Goal: Information Seeking & Learning: Learn about a topic

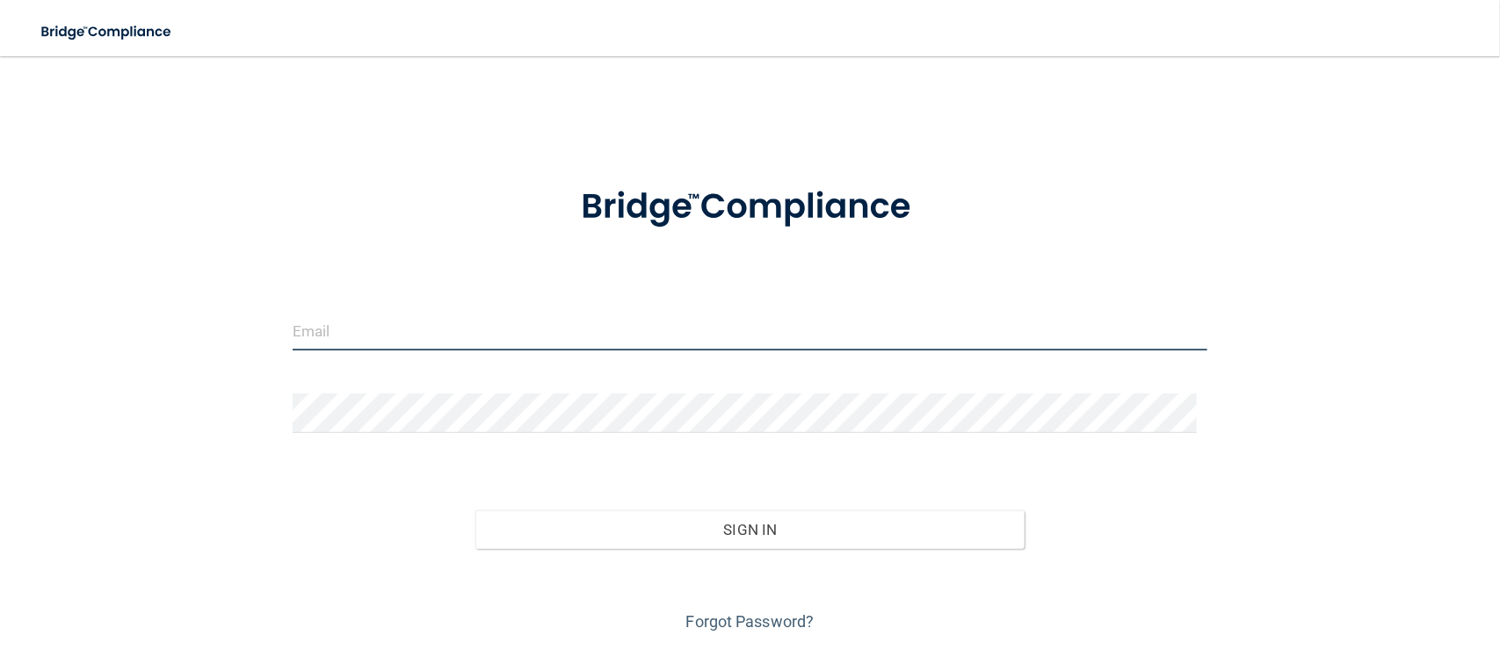
click at [631, 339] on input "email" at bounding box center [750, 331] width 915 height 40
type input "[EMAIL_ADDRESS][DOMAIN_NAME]"
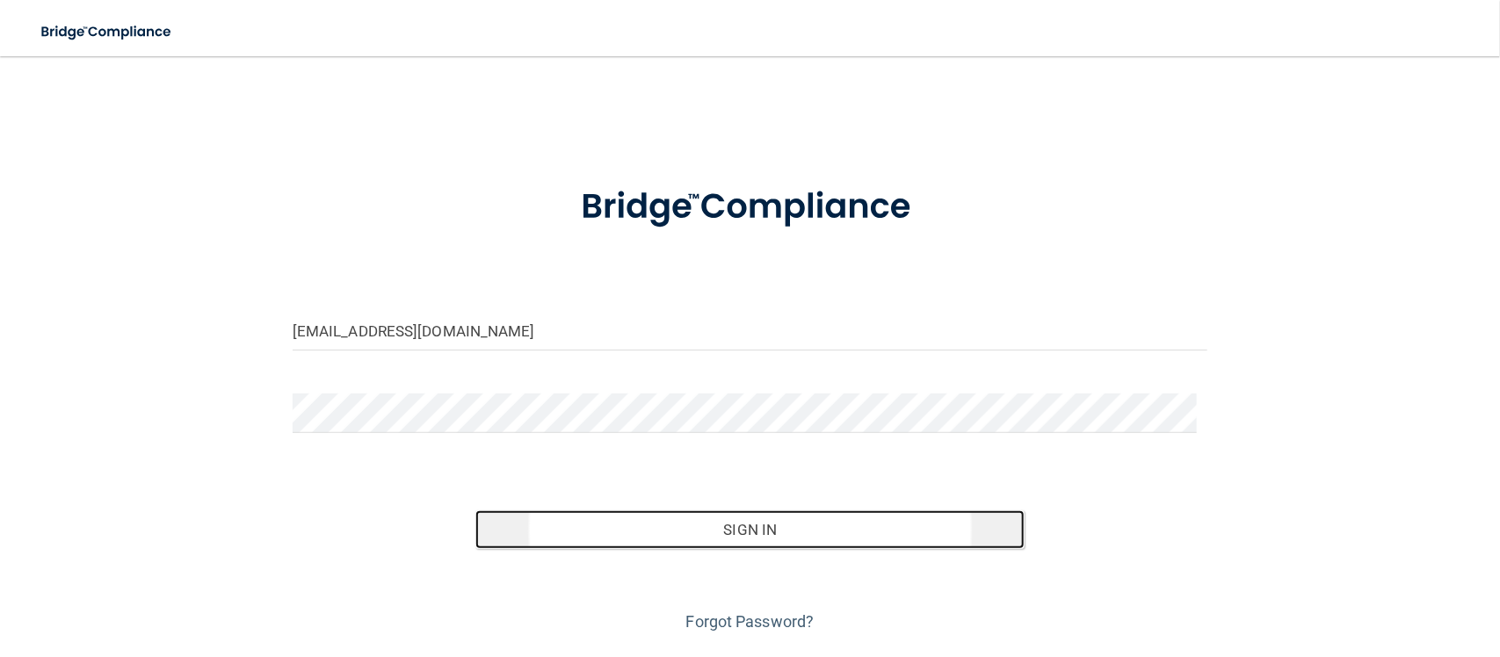
click at [714, 532] on button "Sign In" at bounding box center [749, 530] width 549 height 39
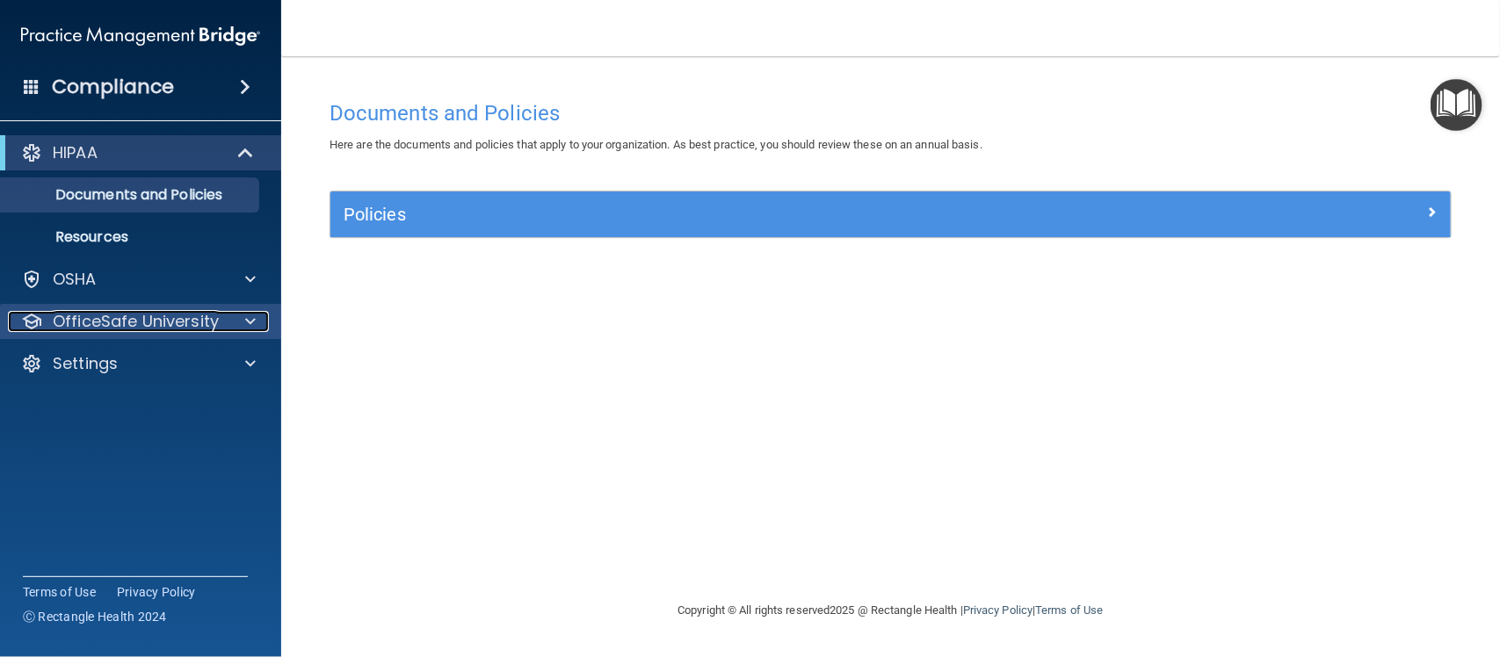
click at [167, 311] on p "OfficeSafe University" at bounding box center [136, 321] width 166 height 21
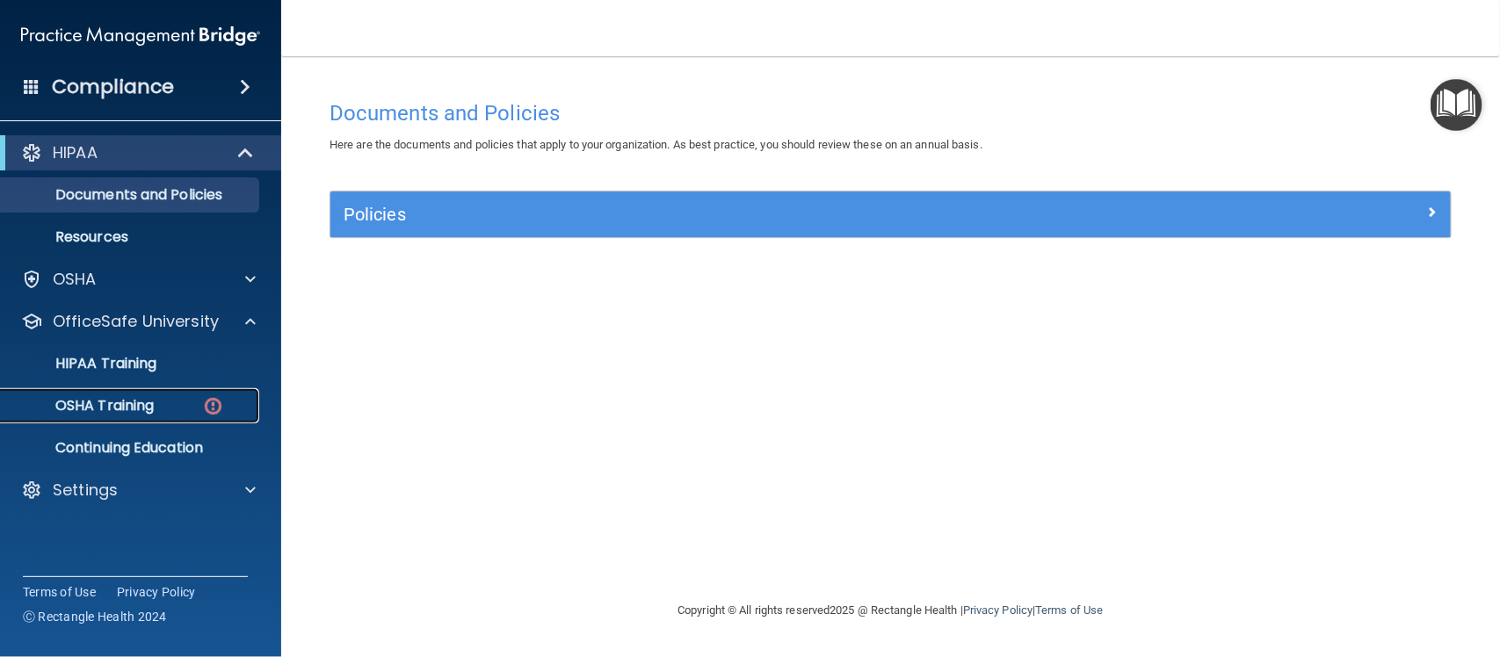
click at [156, 410] on div "OSHA Training" at bounding box center [131, 406] width 240 height 18
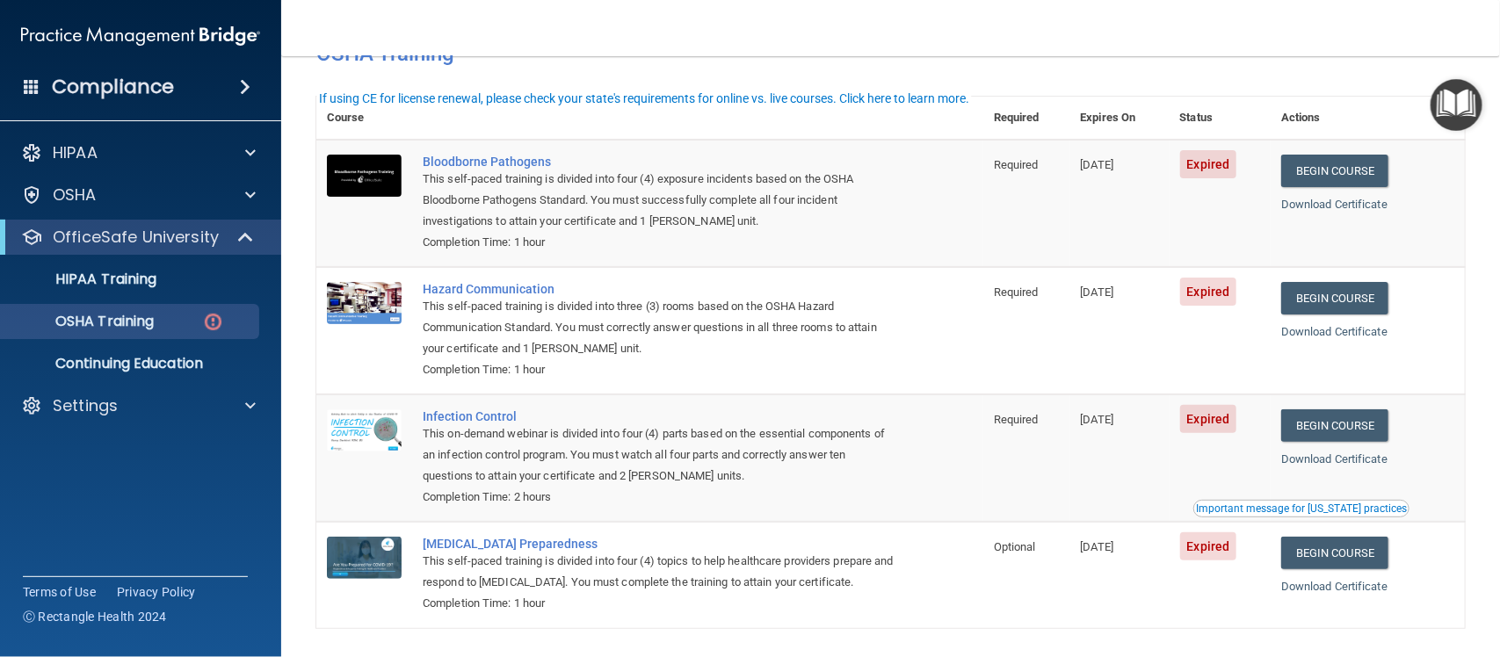
scroll to position [85, 0]
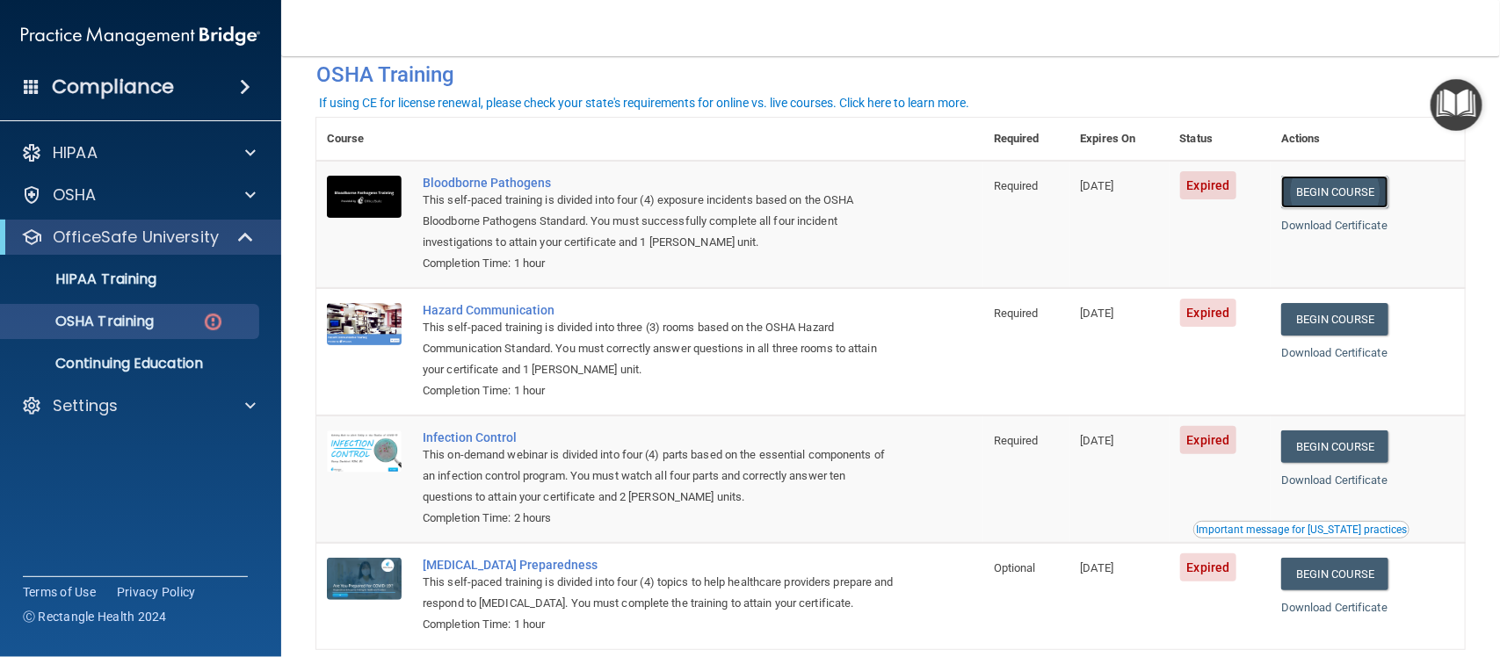
click at [1329, 196] on link "Begin Course" at bounding box center [1334, 192] width 107 height 33
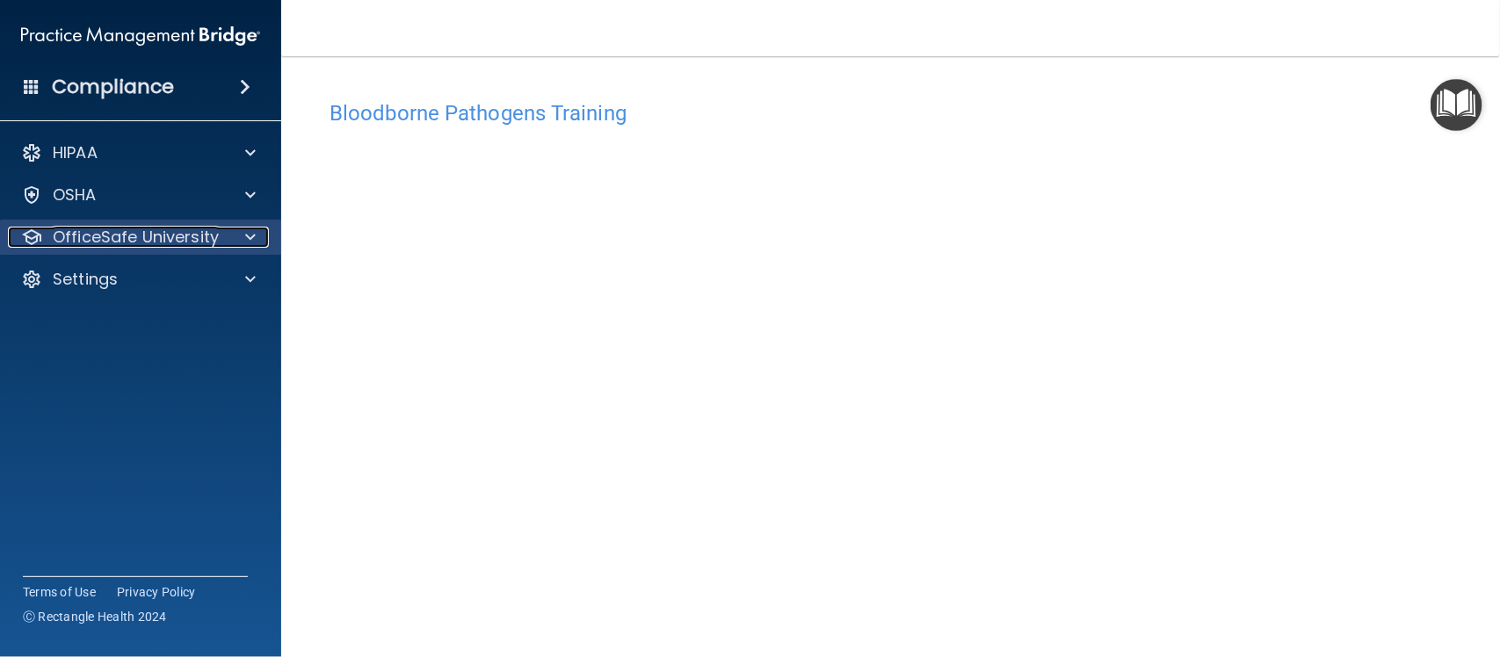
click at [176, 235] on p "OfficeSafe University" at bounding box center [136, 237] width 166 height 21
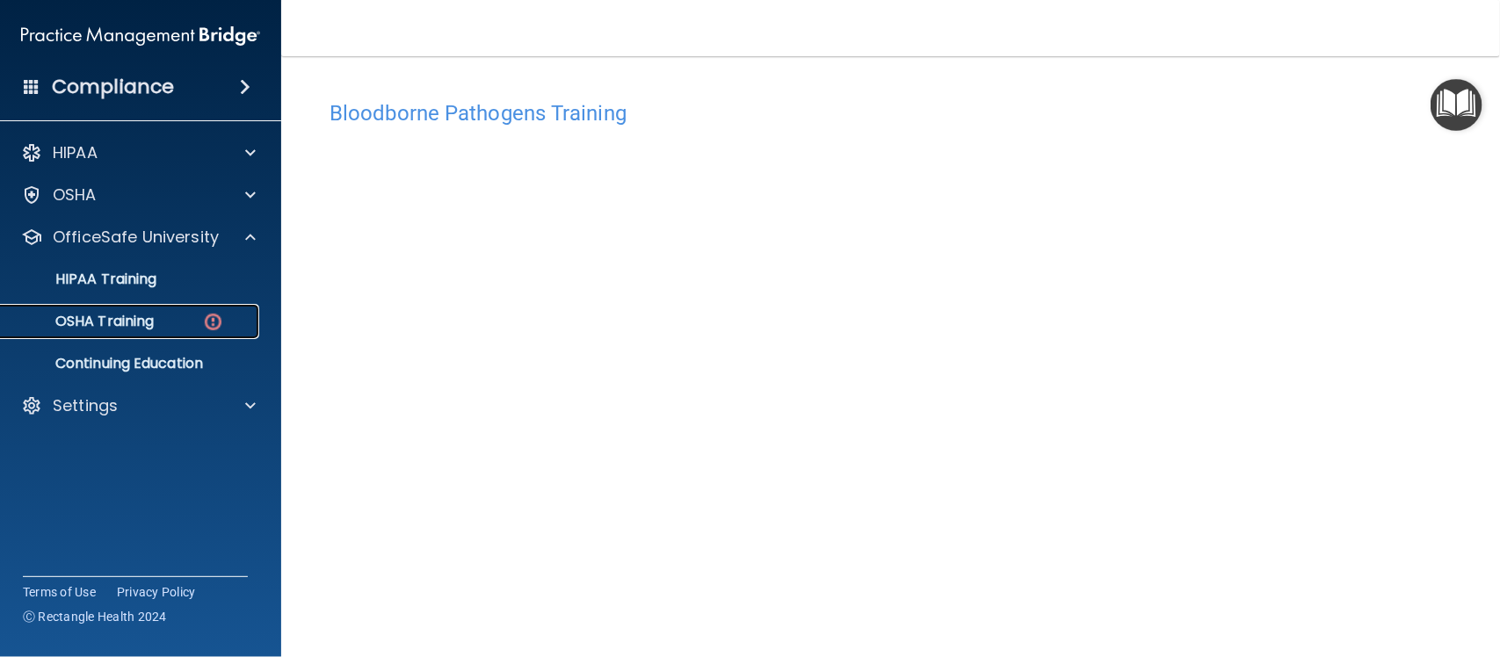
click at [213, 318] on img at bounding box center [213, 322] width 22 height 22
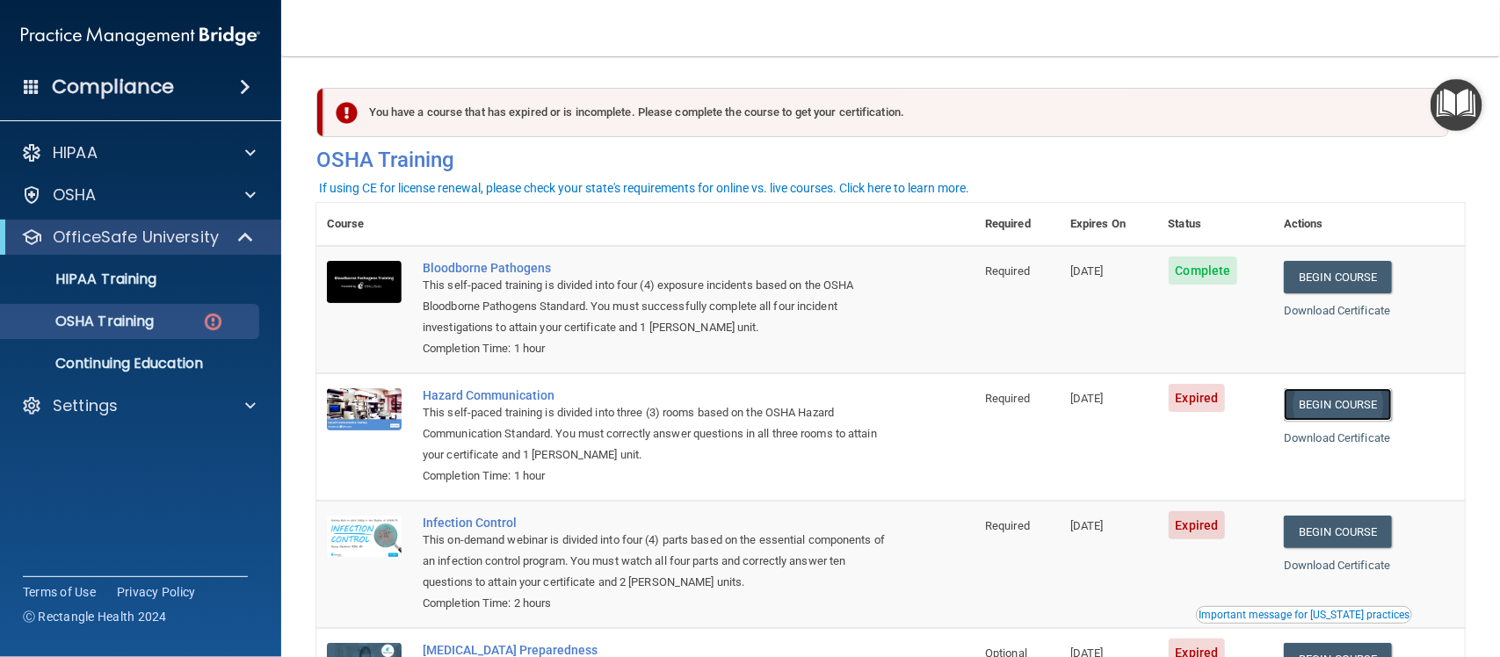
click at [1367, 406] on link "Begin Course" at bounding box center [1337, 404] width 107 height 33
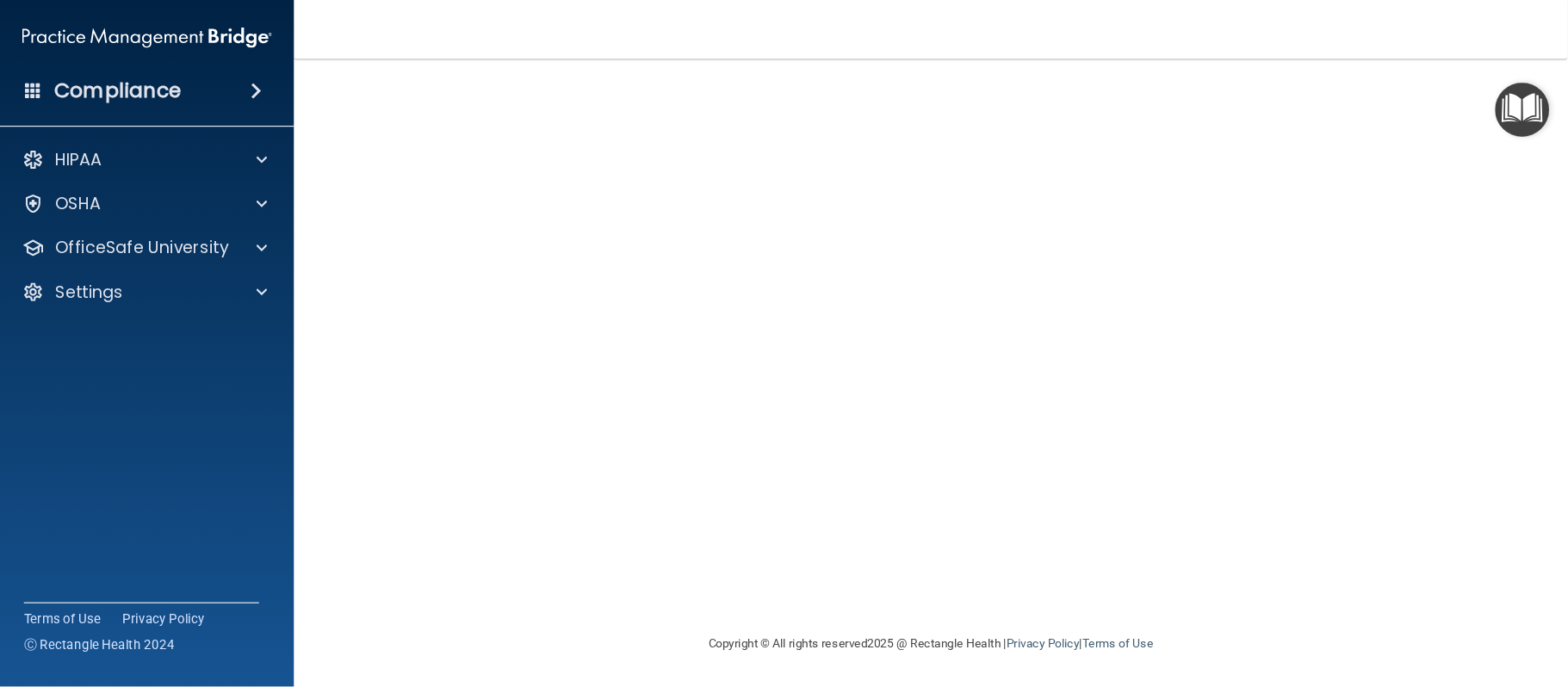
scroll to position [3, 0]
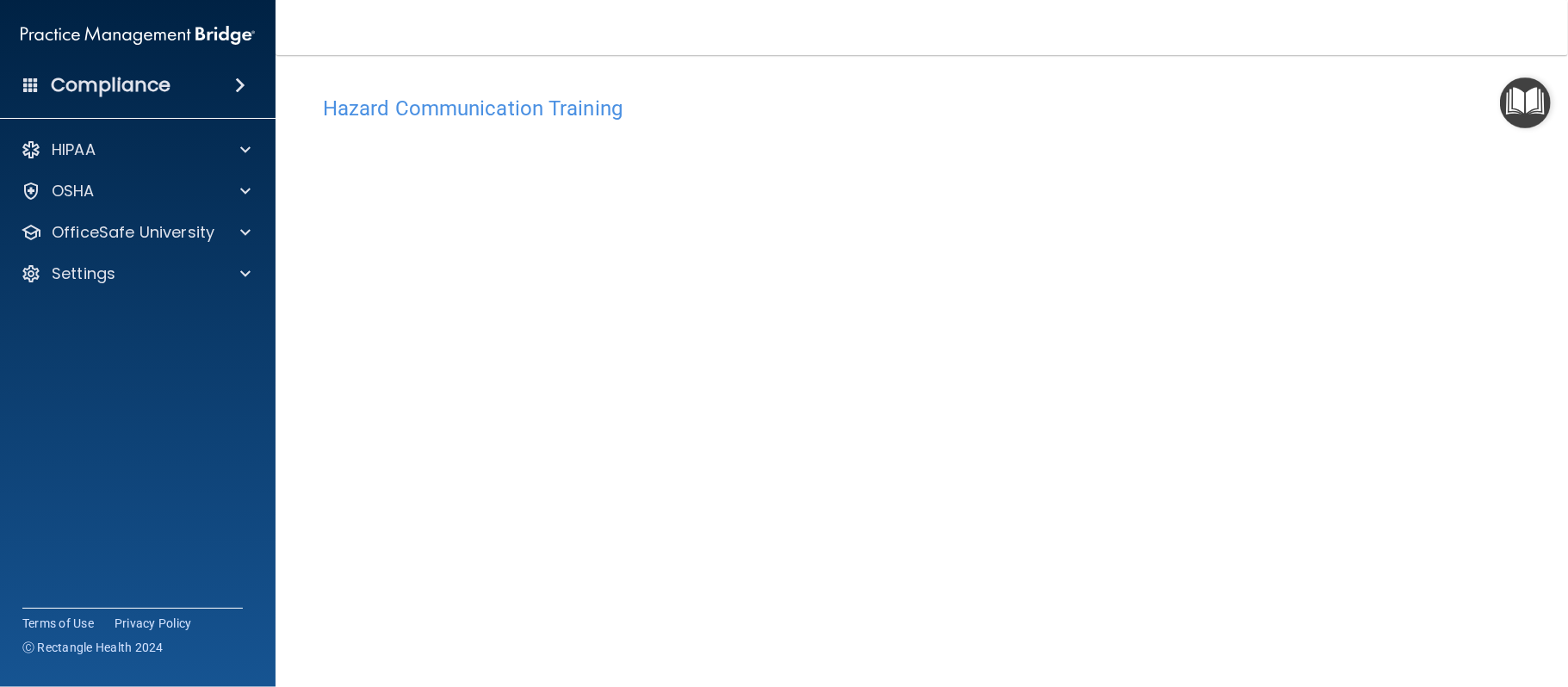
drag, startPoint x: 1453, startPoint y: 9, endPoint x: 1028, endPoint y: 49, distance: 426.9
click at [1028, 49] on nav "Toggle navigation Maria Arenas mariafra.24.2000@gmail.com Manage My Enterprise …" at bounding box center [921, 27] width 1293 height 55
click at [190, 243] on div "OfficeSafe University" at bounding box center [138, 232] width 276 height 34
click at [221, 223] on div at bounding box center [243, 232] width 43 height 21
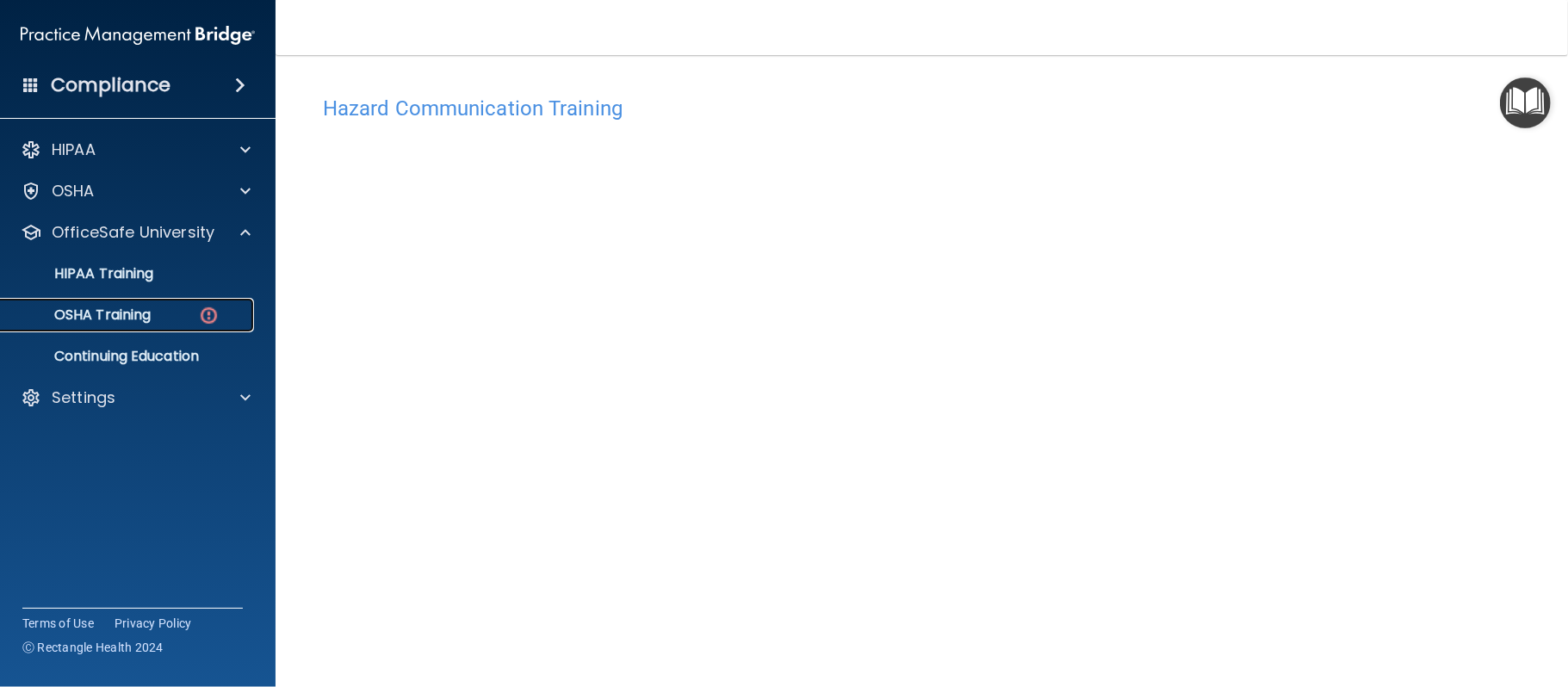
click at [186, 322] on div "OSHA Training" at bounding box center [128, 316] width 235 height 18
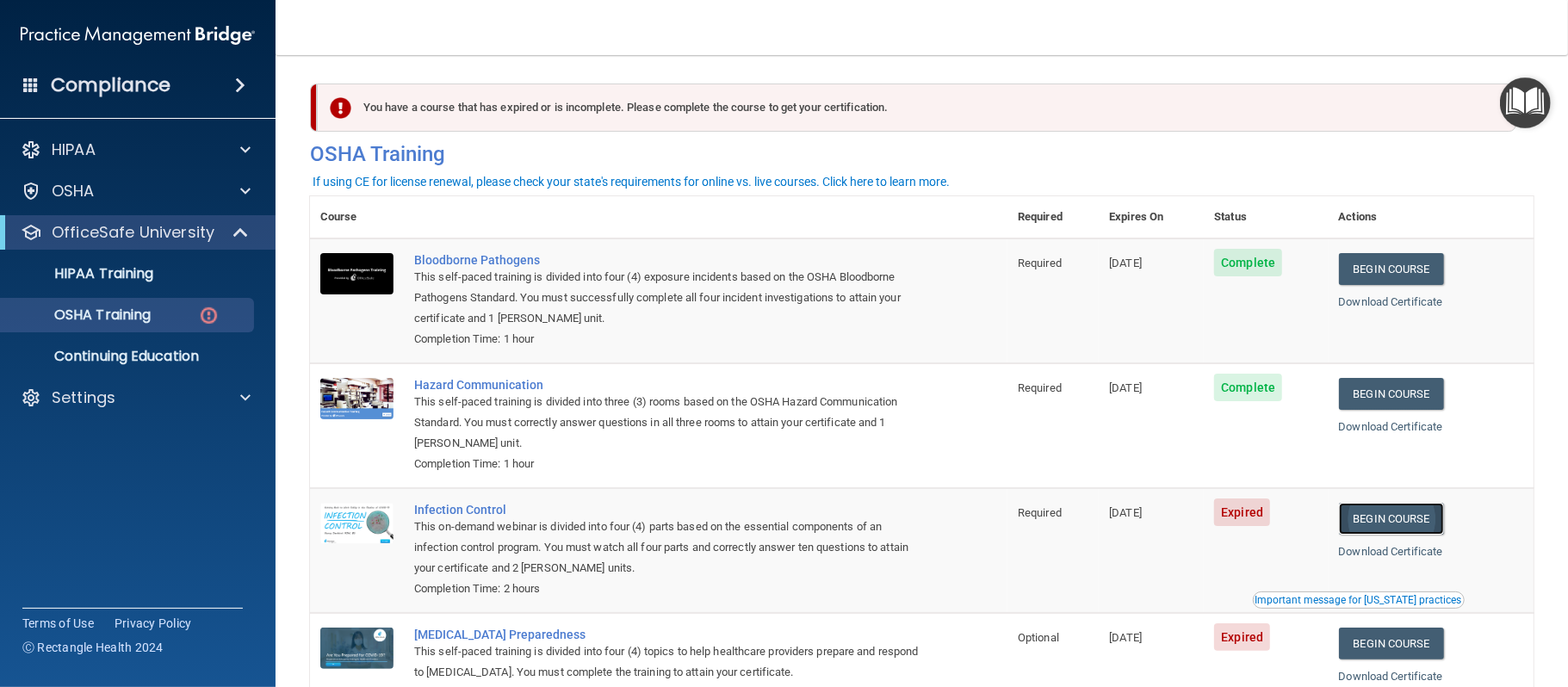
click at [1416, 515] on link "Begin Course" at bounding box center [1392, 518] width 105 height 32
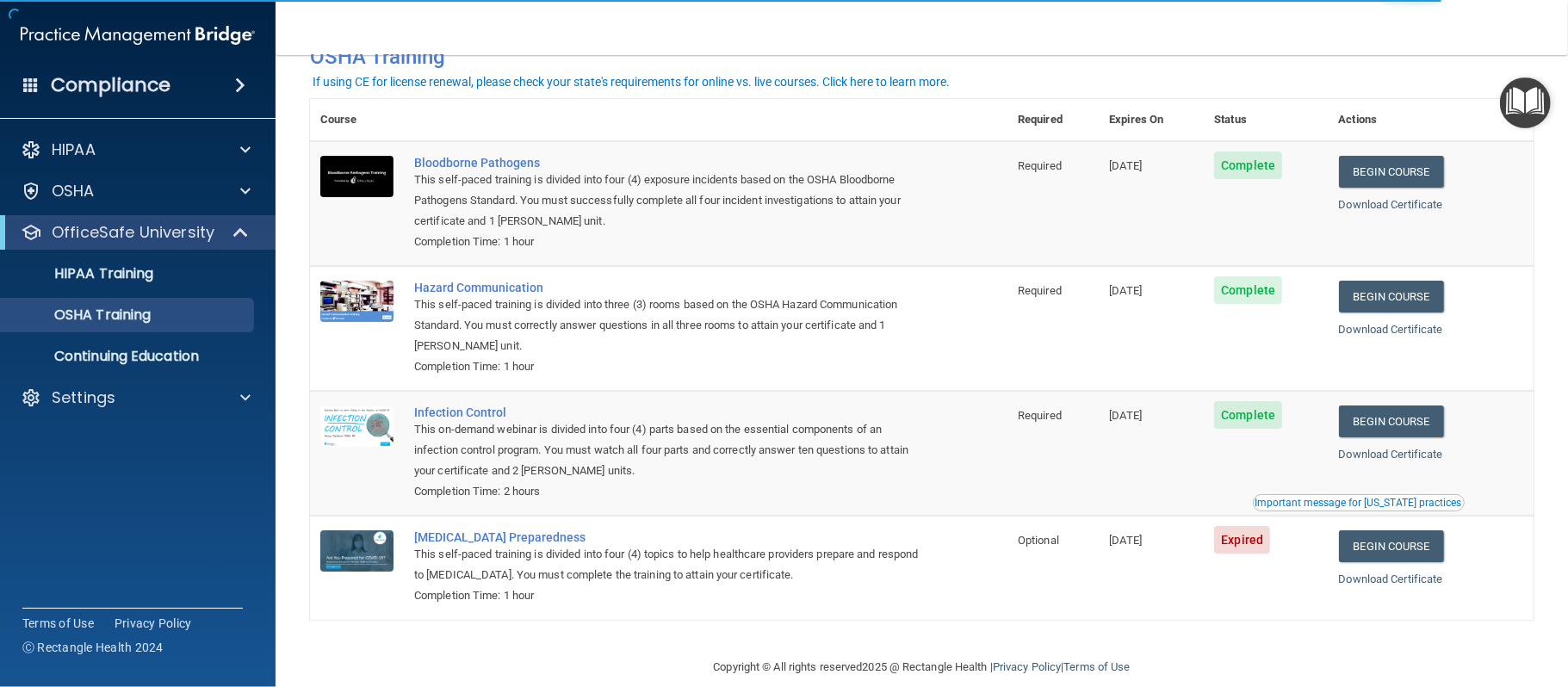
scroll to position [77, 0]
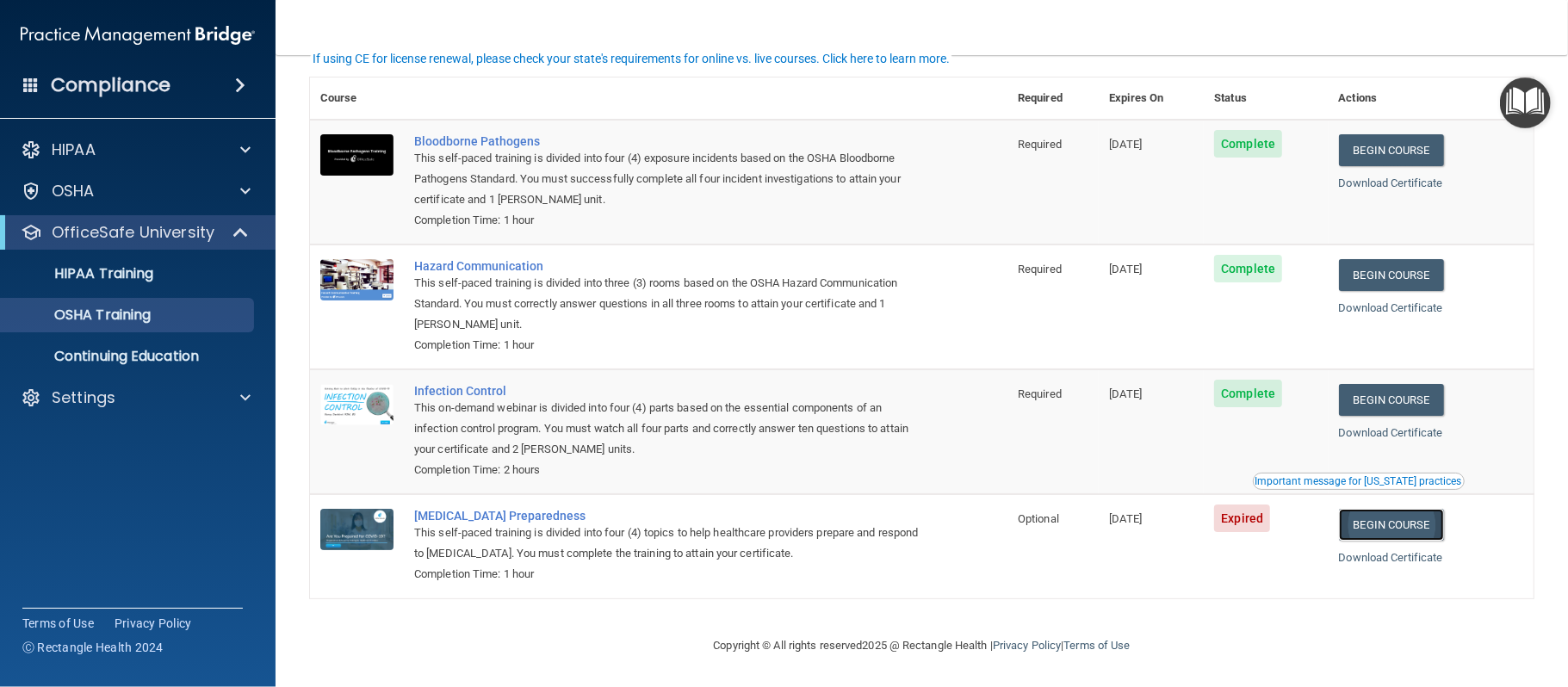
click at [1428, 521] on link "Begin Course" at bounding box center [1392, 524] width 105 height 32
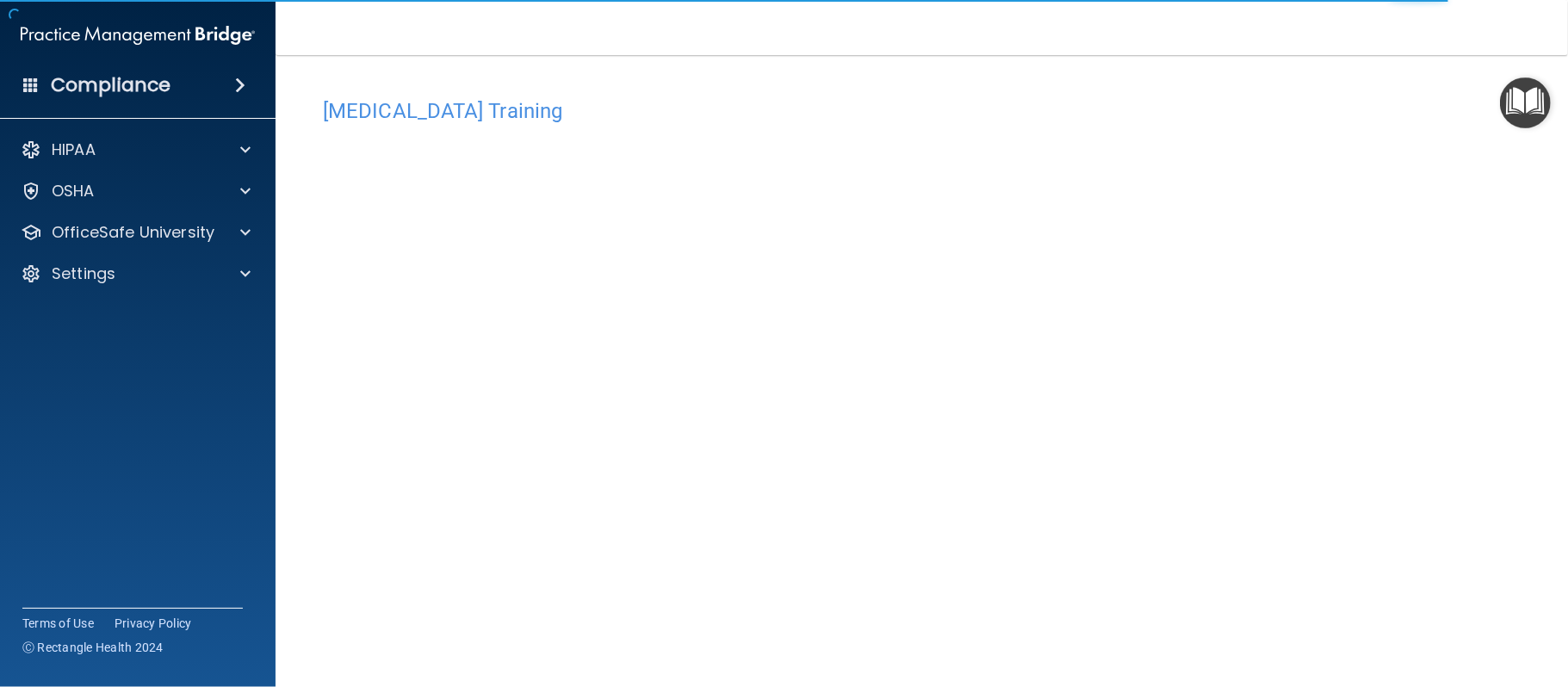
scroll to position [49, 0]
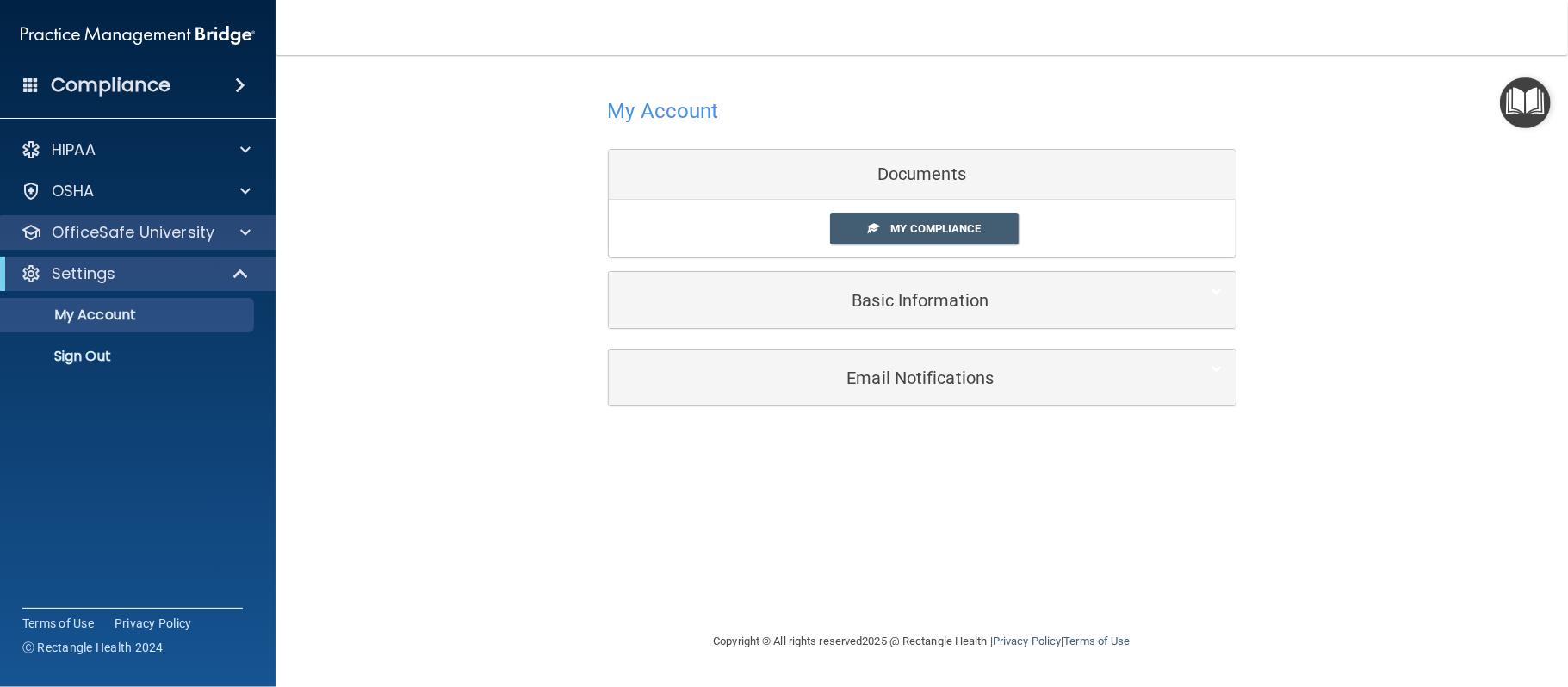
click at [167, 246] on div "OfficeSafe University" at bounding box center [138, 232] width 276 height 34
click at [188, 227] on p "OfficeSafe University" at bounding box center [133, 232] width 163 height 21
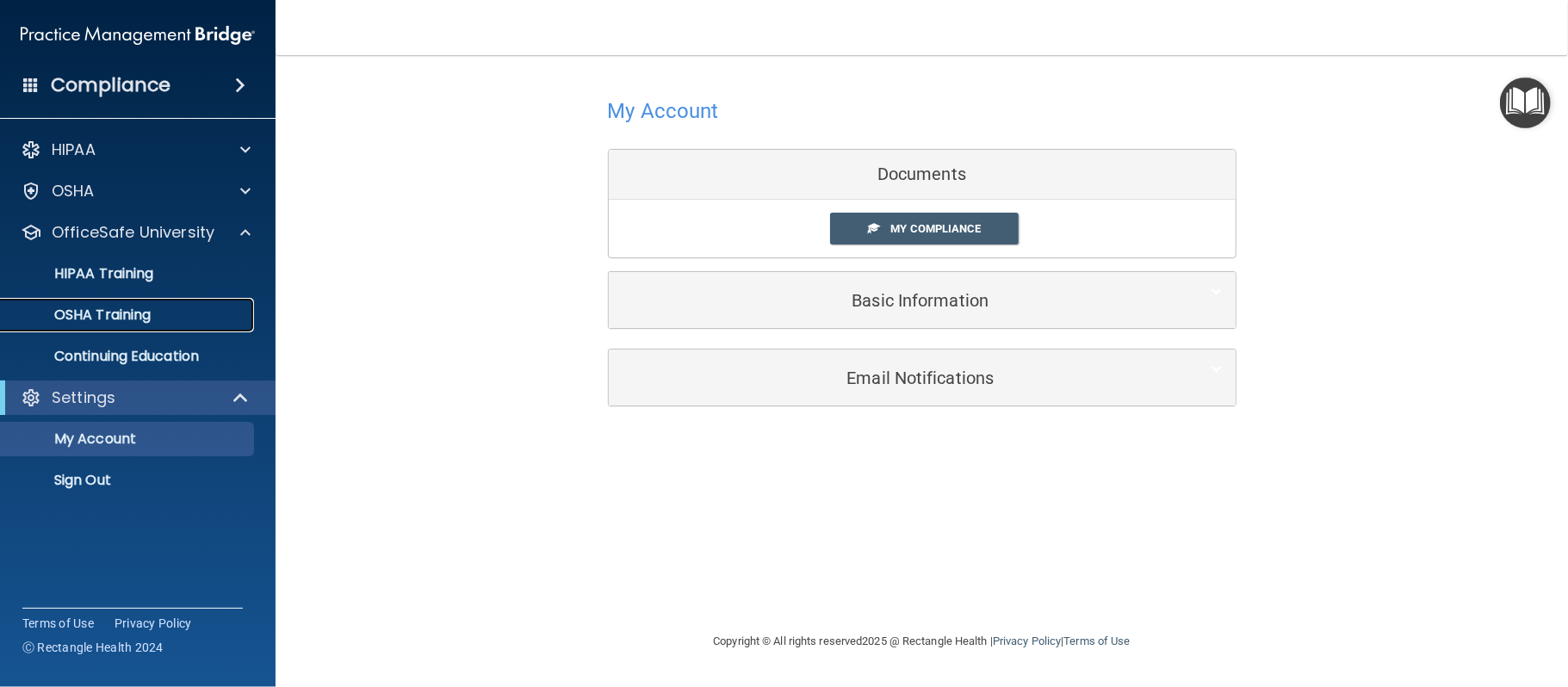
click at [145, 302] on link "OSHA Training" at bounding box center [118, 315] width 271 height 34
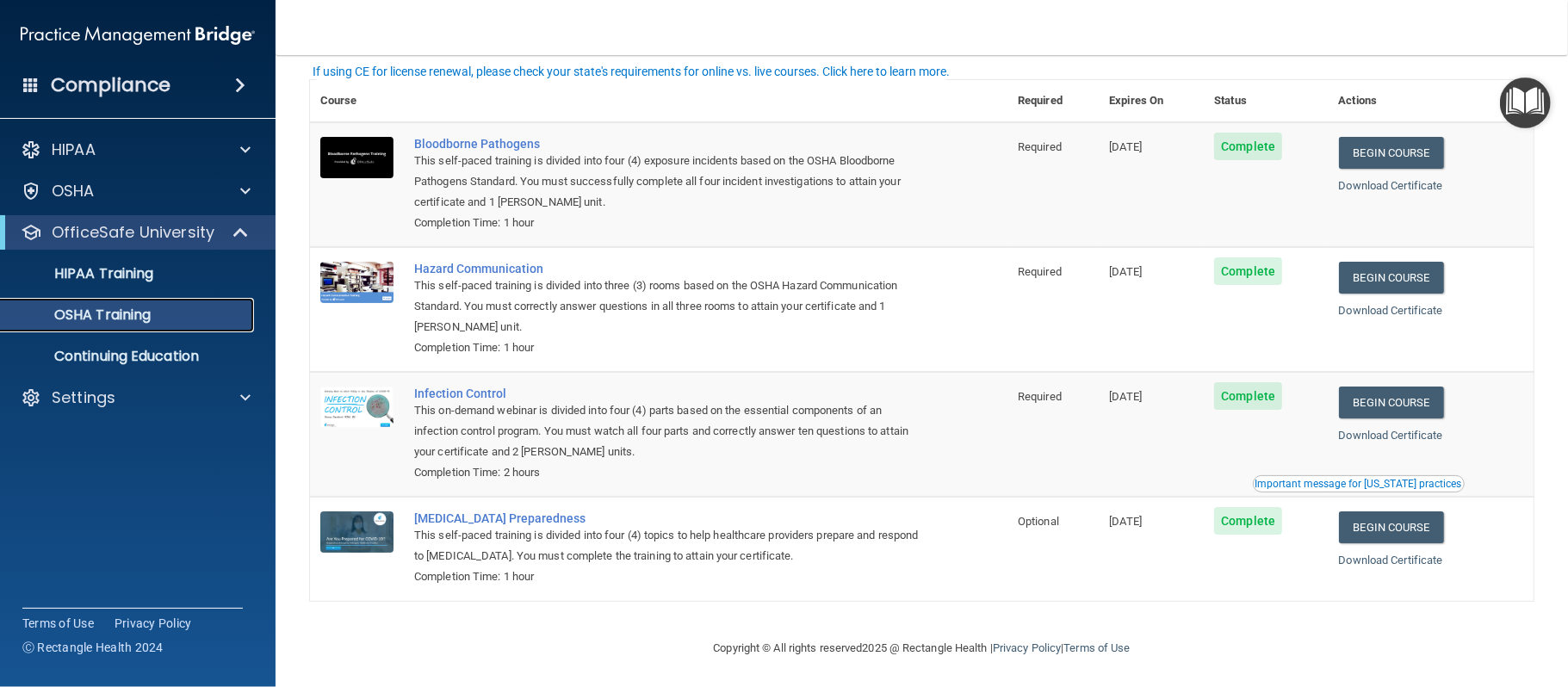
scroll to position [77, 0]
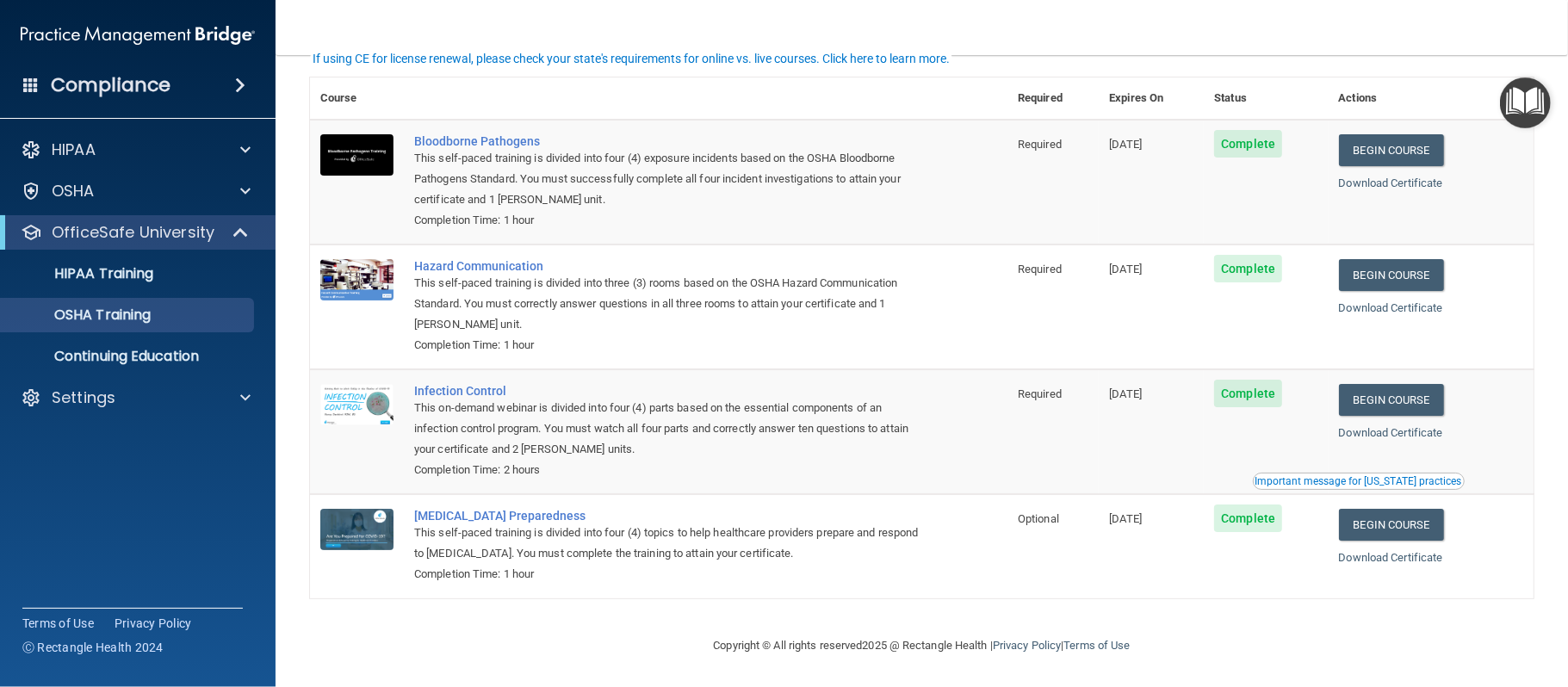
click at [1407, 472] on button "Important message for [US_STATE] practices" at bounding box center [1359, 481] width 212 height 18
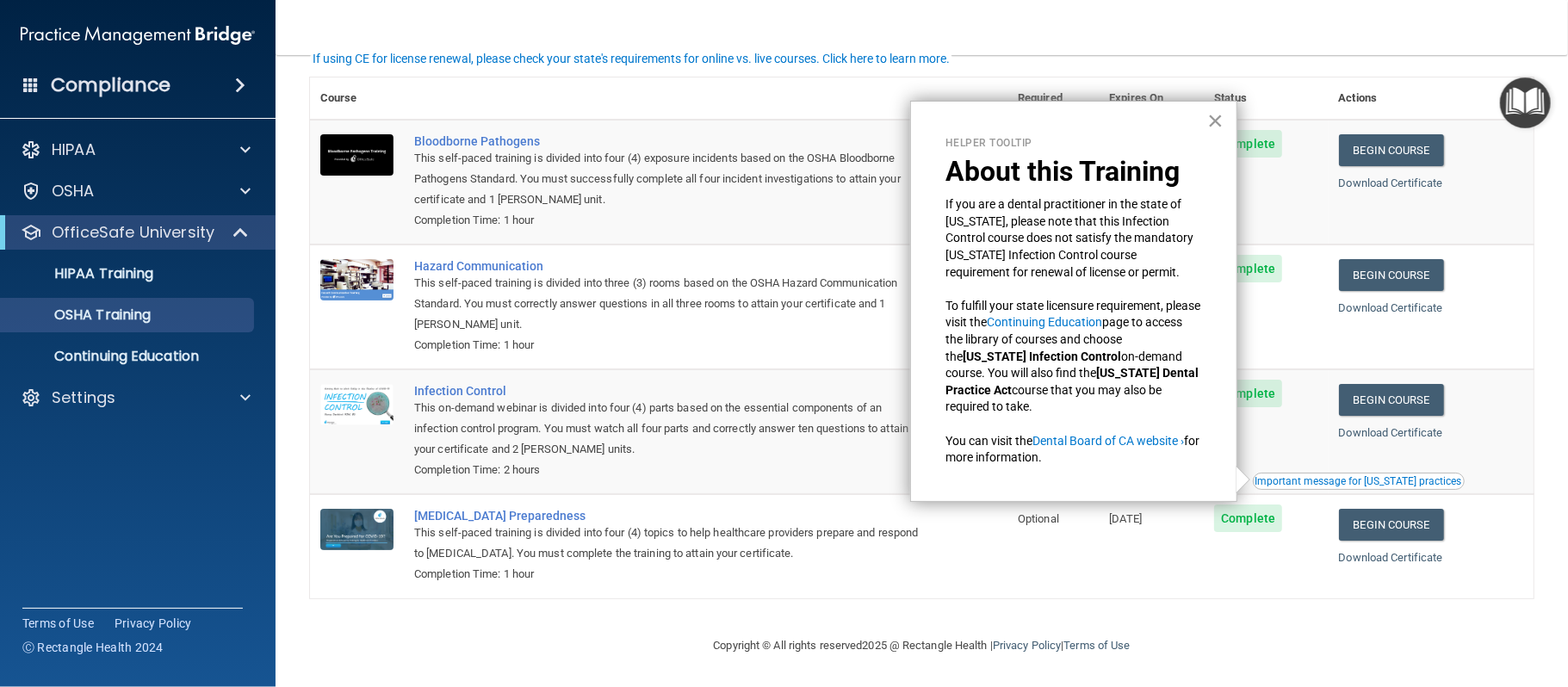
click at [1207, 123] on button "×" at bounding box center [1215, 121] width 17 height 27
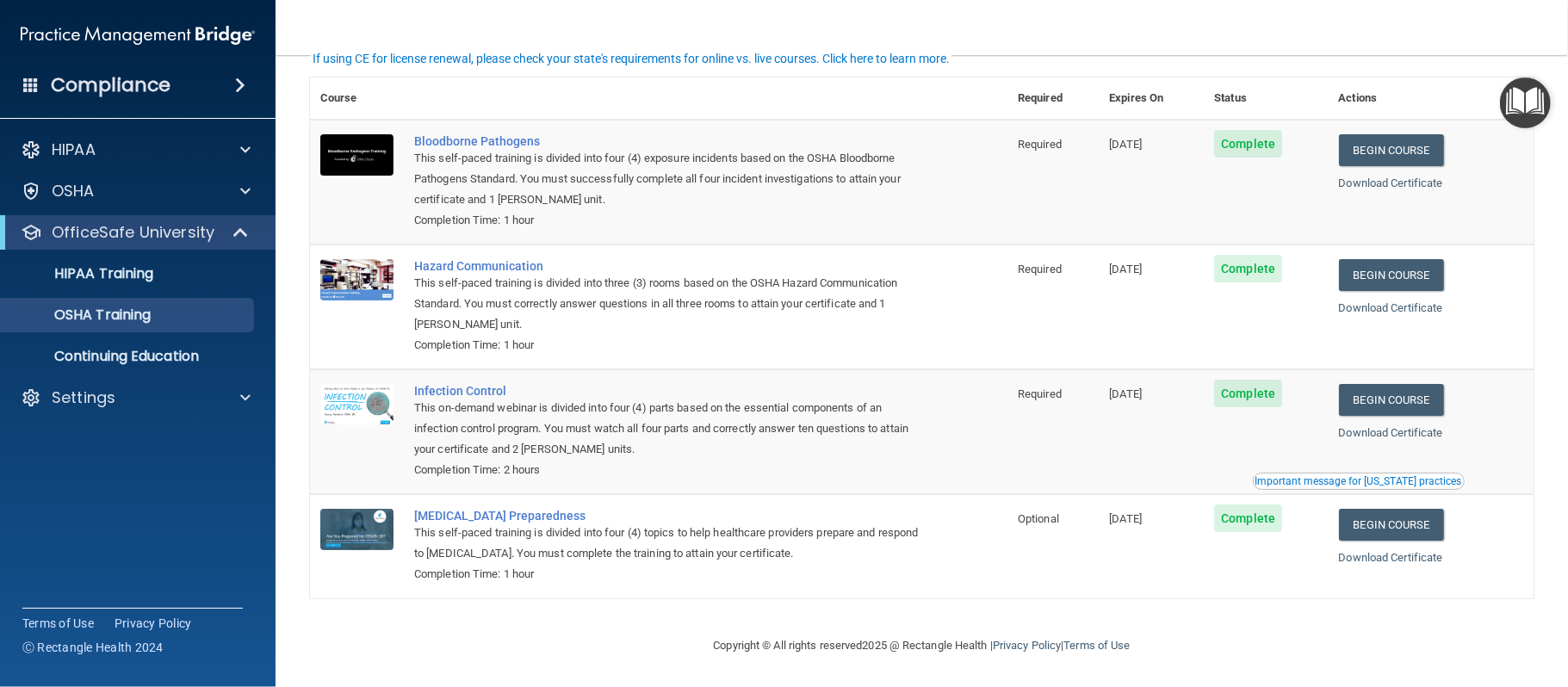
scroll to position [0, 0]
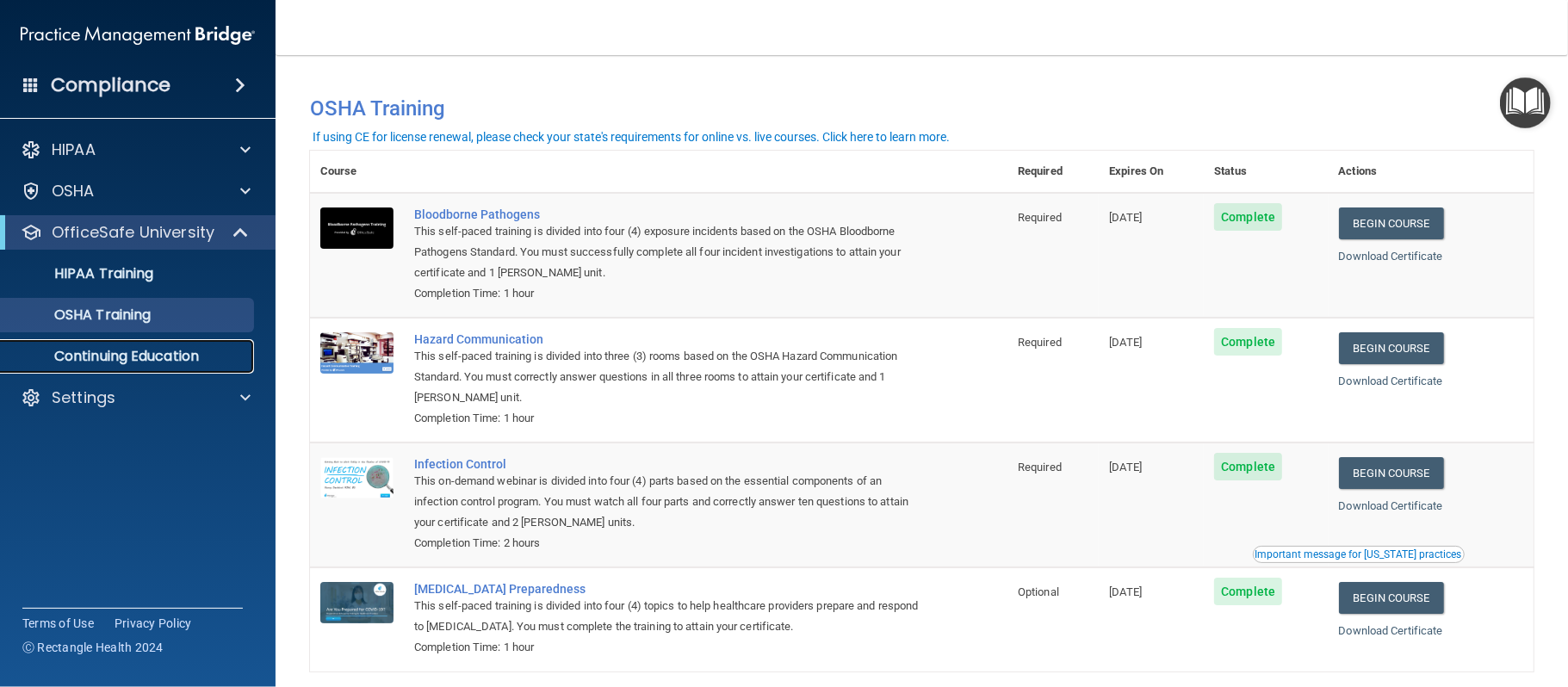
click at [174, 350] on p "Continuing Education" at bounding box center [128, 357] width 235 height 18
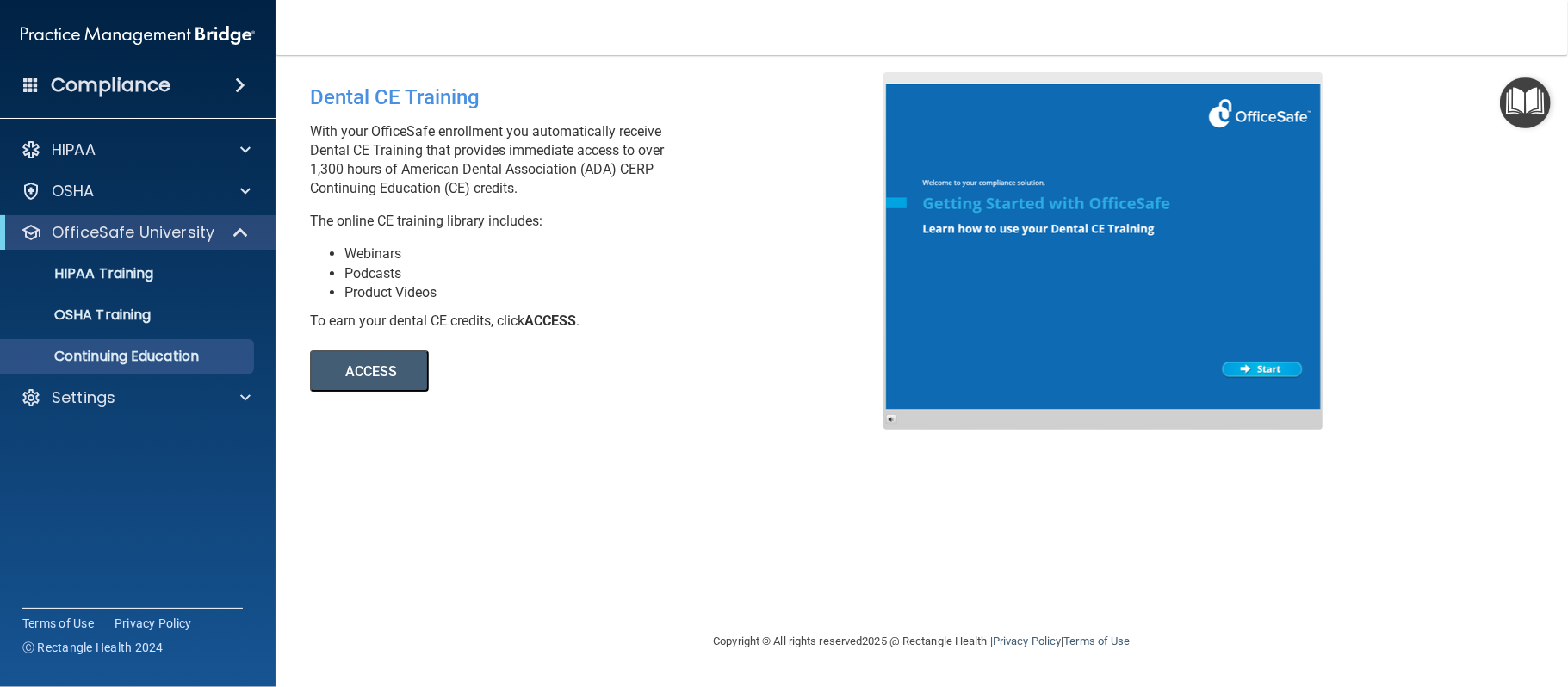
click at [400, 367] on button "ACCESS" at bounding box center [368, 371] width 119 height 41
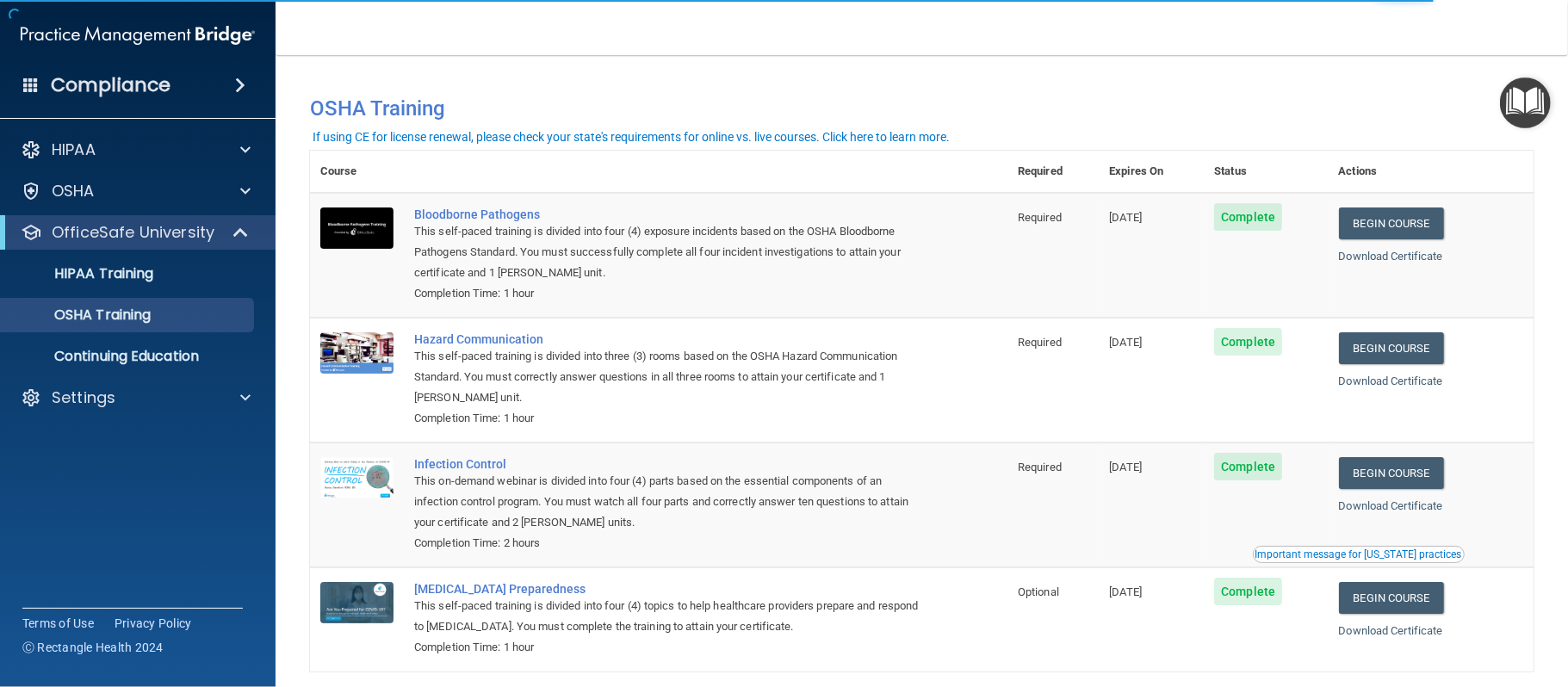
scroll to position [77, 0]
